Goal: Navigation & Orientation: Find specific page/section

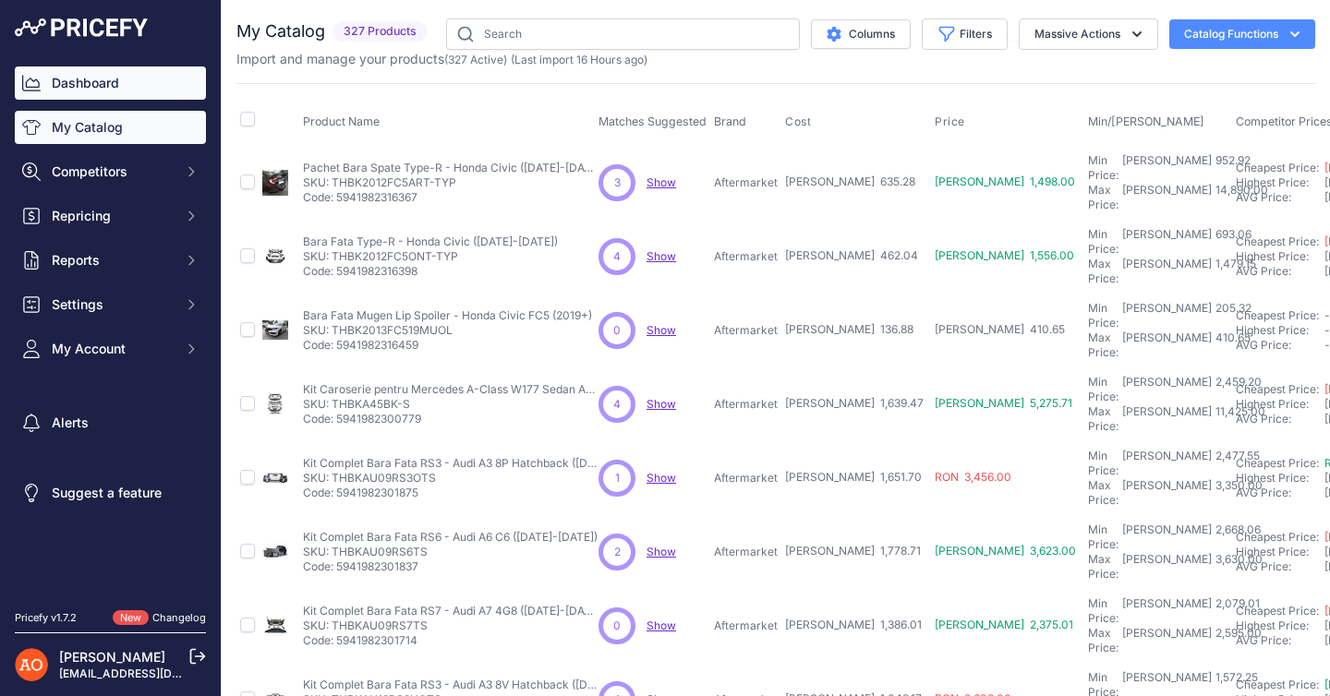
click at [85, 74] on link "Dashboard" at bounding box center [110, 82] width 191 height 33
click at [87, 88] on link "Dashboard" at bounding box center [110, 82] width 191 height 33
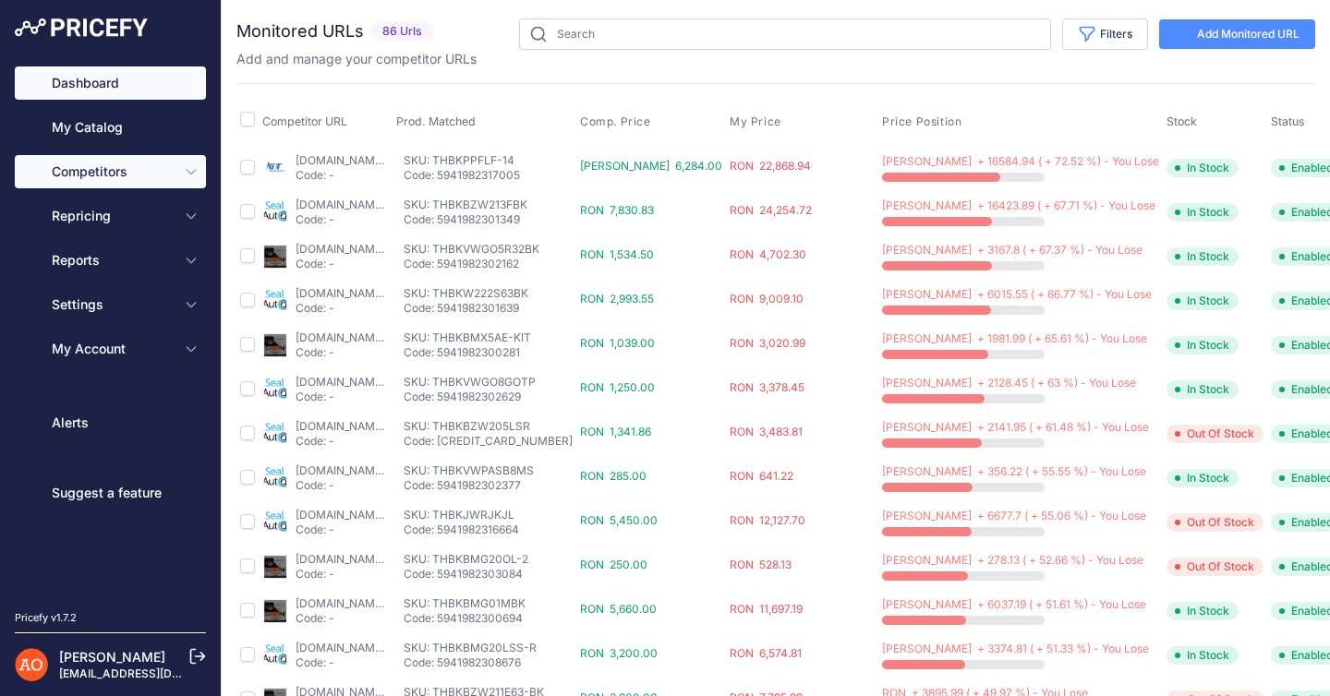
click at [90, 75] on link "Dashboard" at bounding box center [110, 82] width 191 height 33
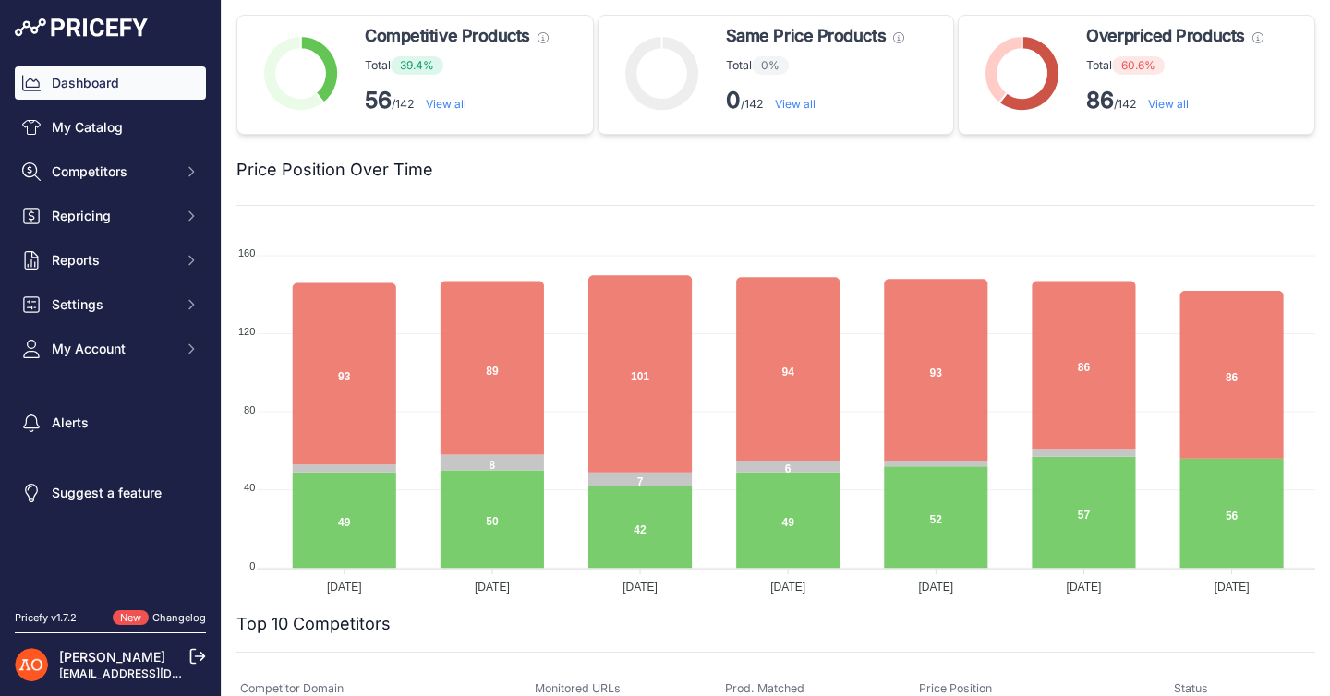
click at [1177, 105] on link "View all" at bounding box center [1168, 104] width 41 height 14
click at [1172, 106] on link "View all" at bounding box center [1168, 104] width 41 height 14
click at [1176, 128] on div "Overpriced Products These products need to be repriced, they have at least one …" at bounding box center [1136, 75] width 357 height 120
click at [1179, 105] on link "View all" at bounding box center [1168, 104] width 41 height 14
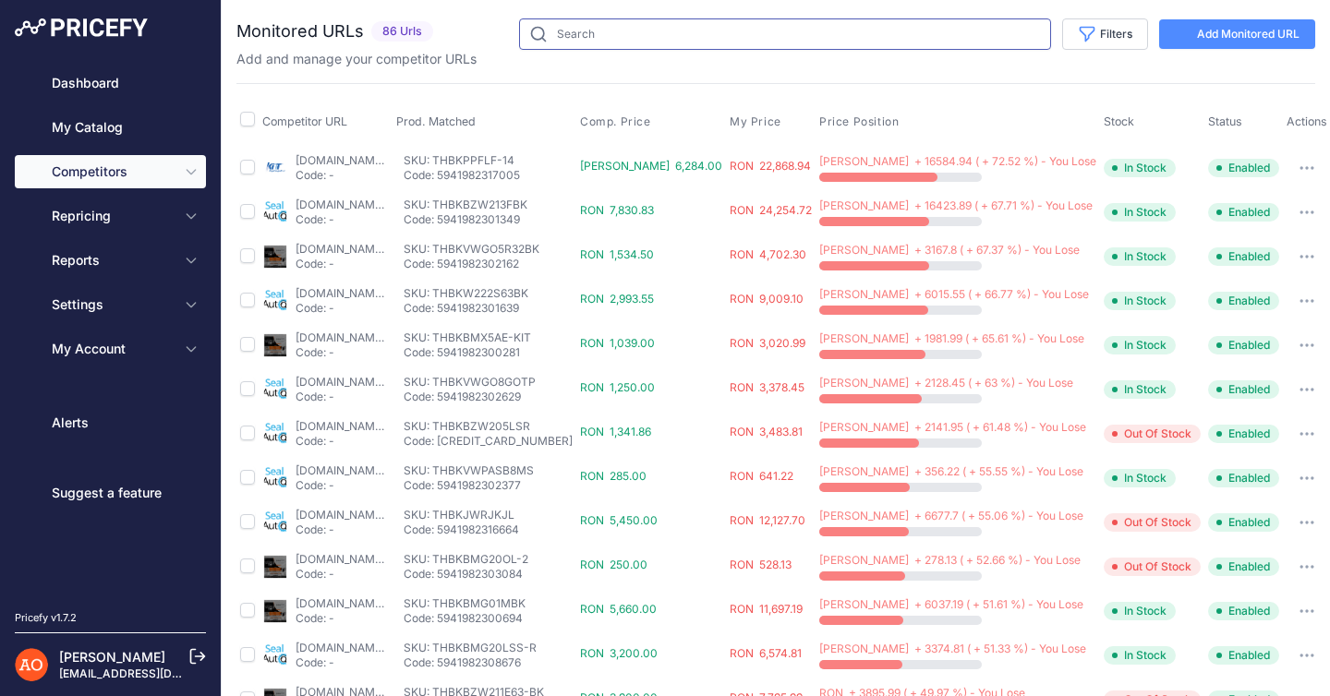
click at [633, 30] on input "text" at bounding box center [785, 33] width 532 height 31
click at [656, 30] on input "text" at bounding box center [785, 33] width 532 height 31
click at [665, 34] on input "text" at bounding box center [785, 33] width 532 height 31
type input "g30"
click at [658, 30] on input "g30" at bounding box center [785, 33] width 532 height 31
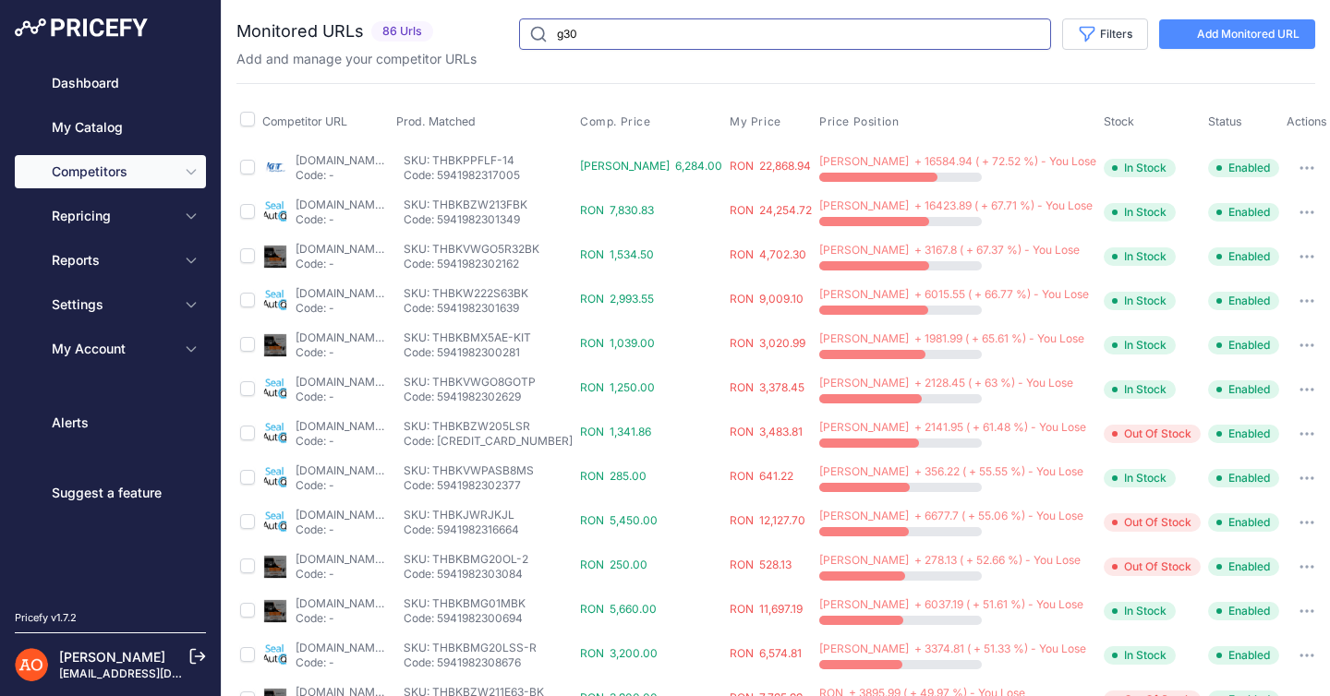
click at [656, 30] on input "g30" at bounding box center [785, 33] width 532 height 31
click at [183, 90] on link "Dashboard" at bounding box center [110, 82] width 191 height 33
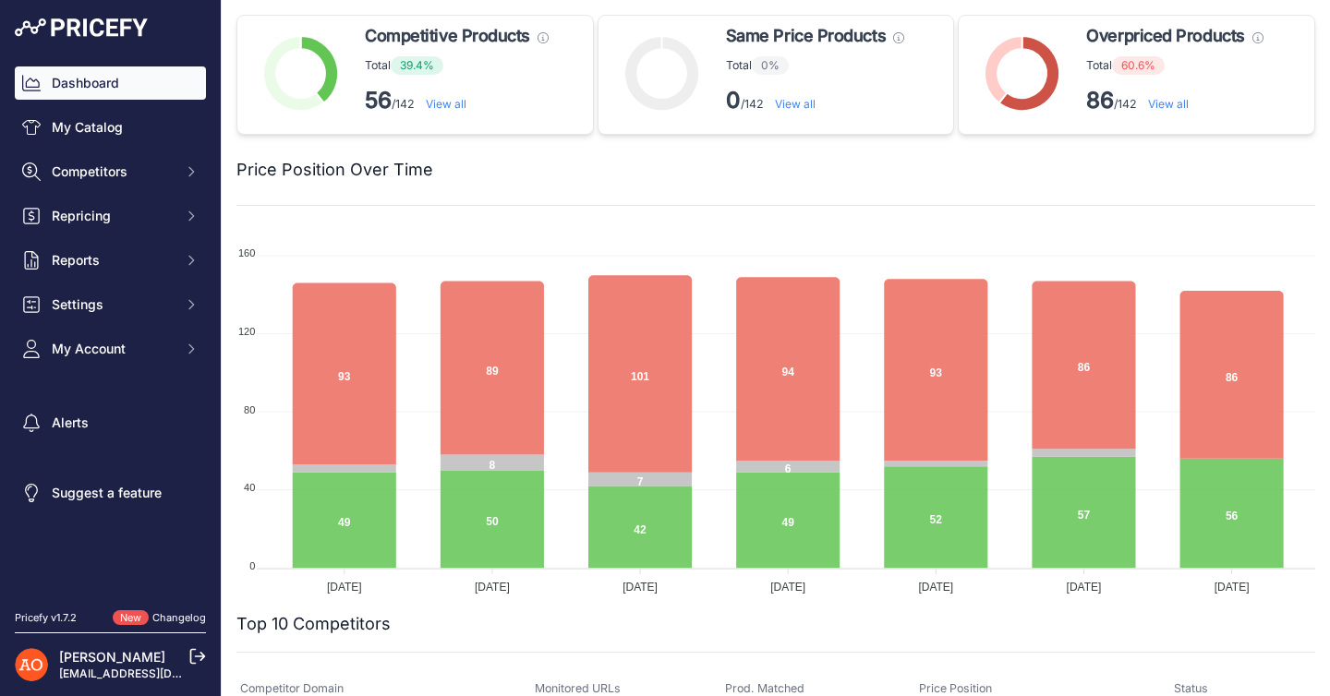
click at [70, 84] on link "Dashboard" at bounding box center [110, 82] width 191 height 33
click at [1167, 103] on link "View all" at bounding box center [1168, 104] width 41 height 14
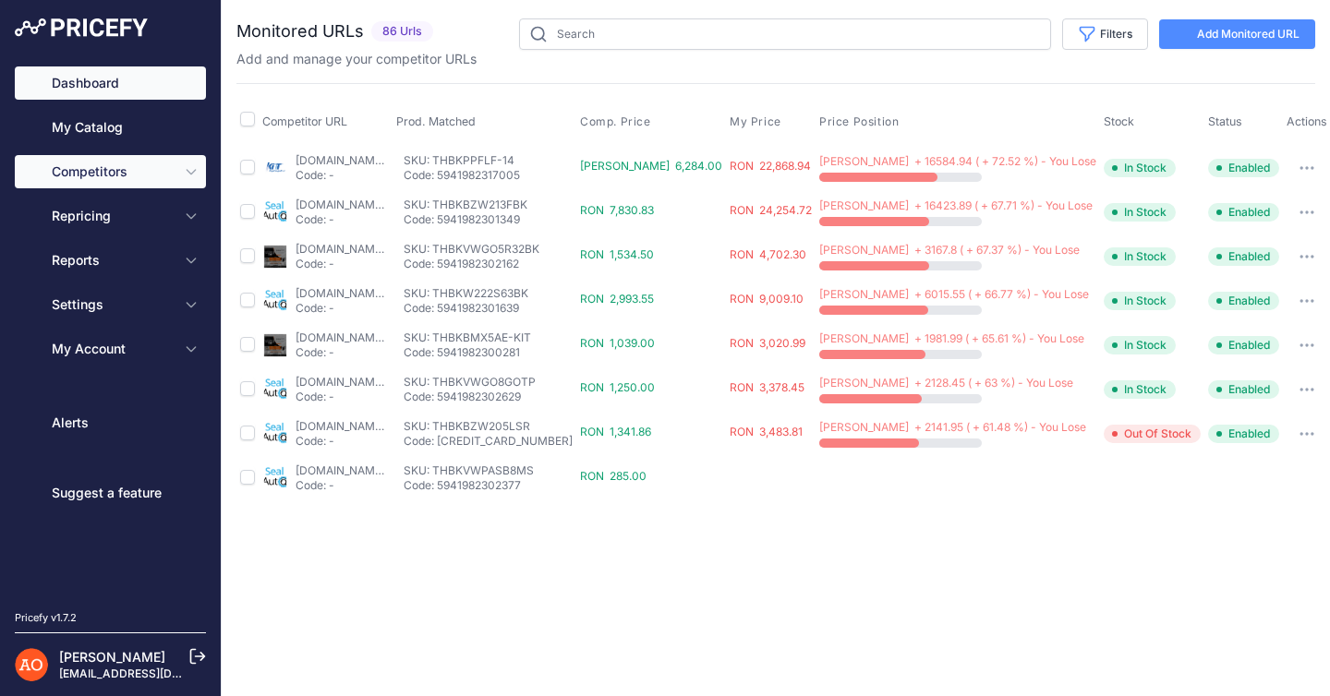
click at [96, 83] on link "Dashboard" at bounding box center [110, 82] width 191 height 33
